Goal: Information Seeking & Learning: Learn about a topic

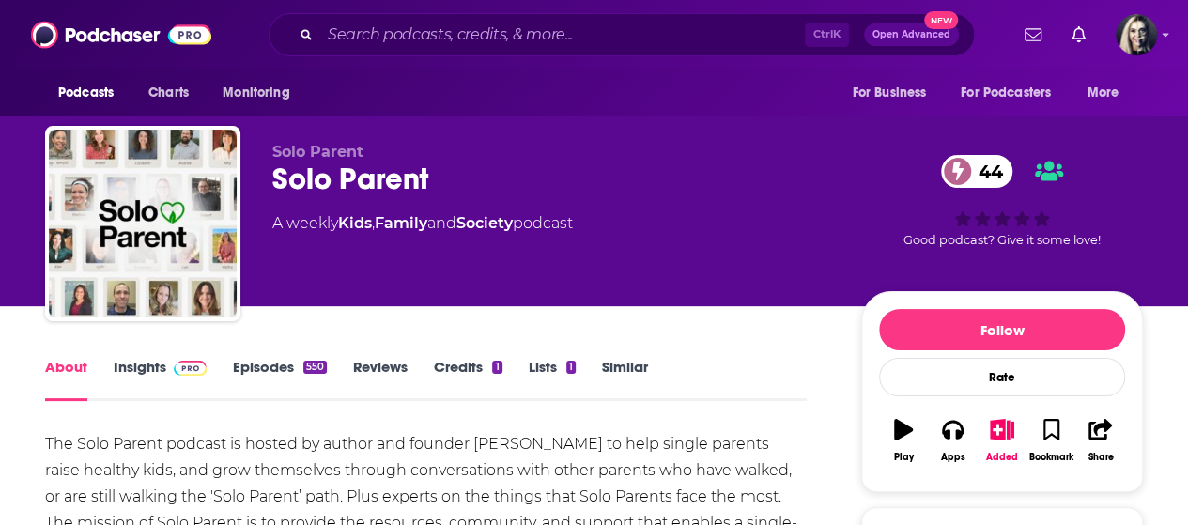
click at [263, 373] on link "Episodes 550" at bounding box center [280, 379] width 94 height 43
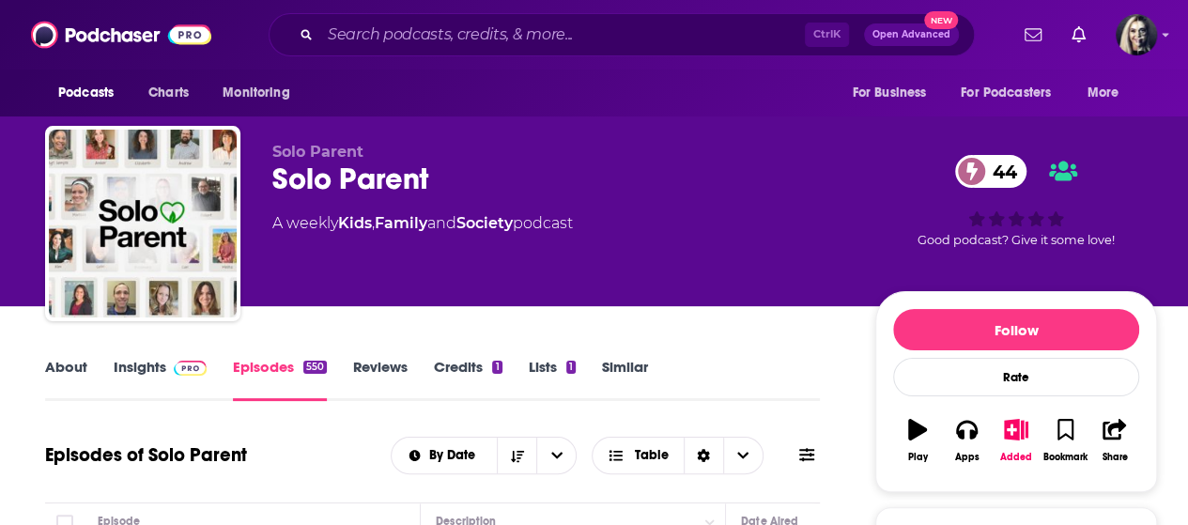
click at [146, 367] on link "Insights" at bounding box center [160, 379] width 93 height 43
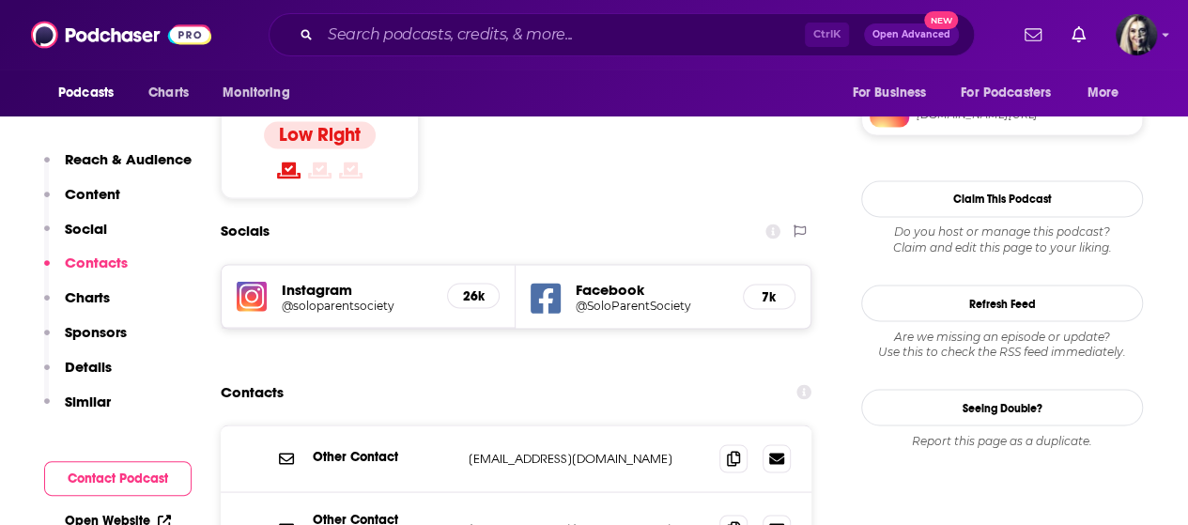
scroll to position [1684, 0]
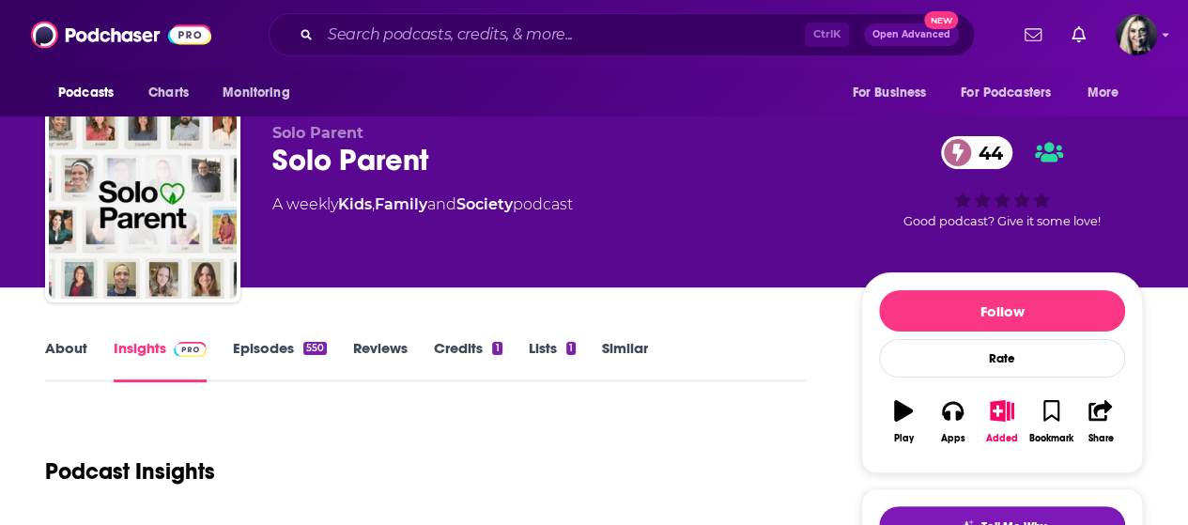
scroll to position [0, 0]
